Goal: Task Accomplishment & Management: Use online tool/utility

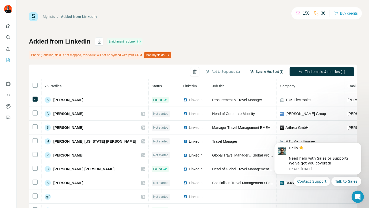
click at [265, 71] on button "Sync to HubSpot (1)" at bounding box center [266, 72] width 41 height 8
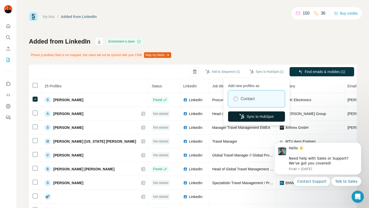
click at [253, 116] on button "Sync to HubSpot" at bounding box center [256, 116] width 57 height 10
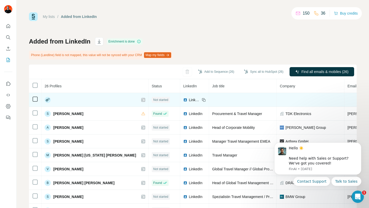
click at [209, 98] on td at bounding box center [243, 100] width 68 height 14
click at [87, 98] on div at bounding box center [95, 100] width 101 height 6
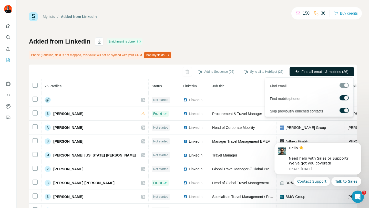
click at [307, 73] on span "Find all emails & mobiles (26)" at bounding box center [324, 71] width 47 height 5
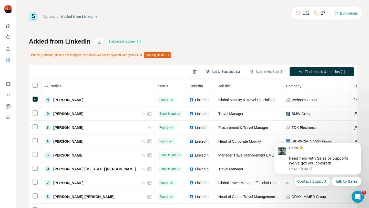
click at [225, 72] on button "Add to Sequence (1)" at bounding box center [223, 72] width 42 height 8
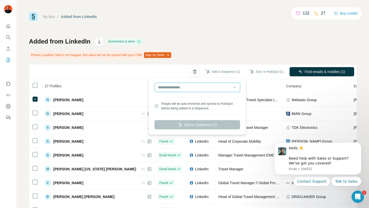
click at [203, 90] on input "text" at bounding box center [197, 87] width 86 height 9
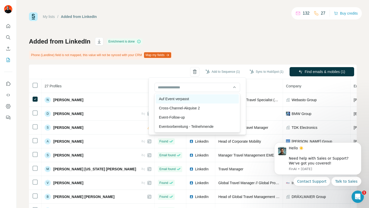
click at [194, 100] on div "Auf Event verpasst" at bounding box center [197, 98] width 83 height 9
type input "**********"
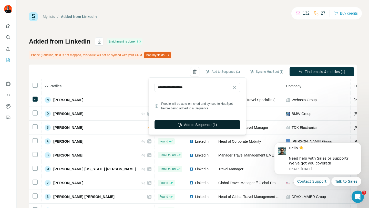
click at [185, 123] on button "Add to Sequence (1)" at bounding box center [197, 124] width 86 height 9
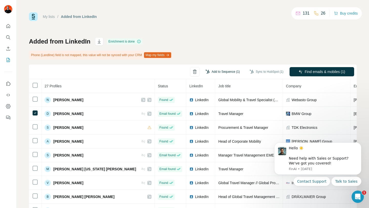
click at [222, 71] on button "Add to Sequence (1)" at bounding box center [223, 72] width 42 height 8
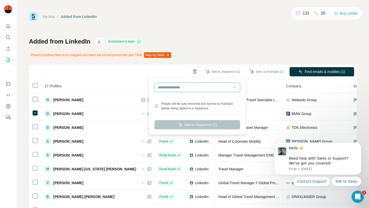
click at [198, 86] on input "text" at bounding box center [197, 87] width 86 height 9
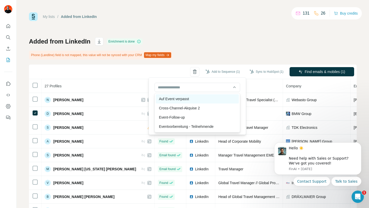
click at [194, 100] on div "Auf Event verpasst" at bounding box center [197, 98] width 83 height 9
type input "**********"
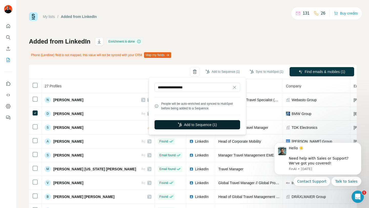
click at [185, 122] on button "Add to Sequence (1)" at bounding box center [197, 124] width 86 height 9
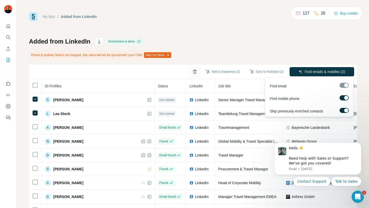
click at [346, 97] on div at bounding box center [346, 98] width 4 height 4
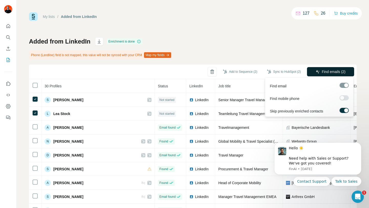
click at [331, 72] on span "Find emails (2)" at bounding box center [334, 71] width 24 height 5
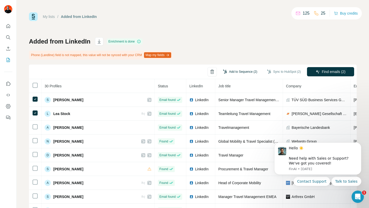
click at [243, 72] on button "Add to Sequence (2)" at bounding box center [240, 72] width 42 height 8
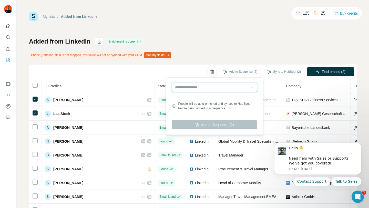
click at [217, 86] on input "text" at bounding box center [215, 87] width 86 height 9
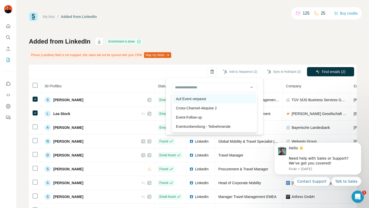
click at [210, 101] on div "Auf Event verpasst" at bounding box center [214, 98] width 83 height 9
type input "**********"
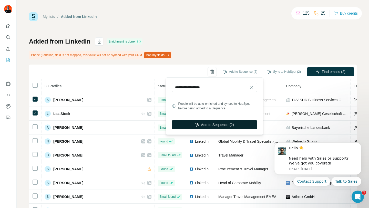
click at [206, 125] on button "Add to Sequence (2)" at bounding box center [215, 124] width 86 height 9
